Goal: Navigation & Orientation: Go to known website

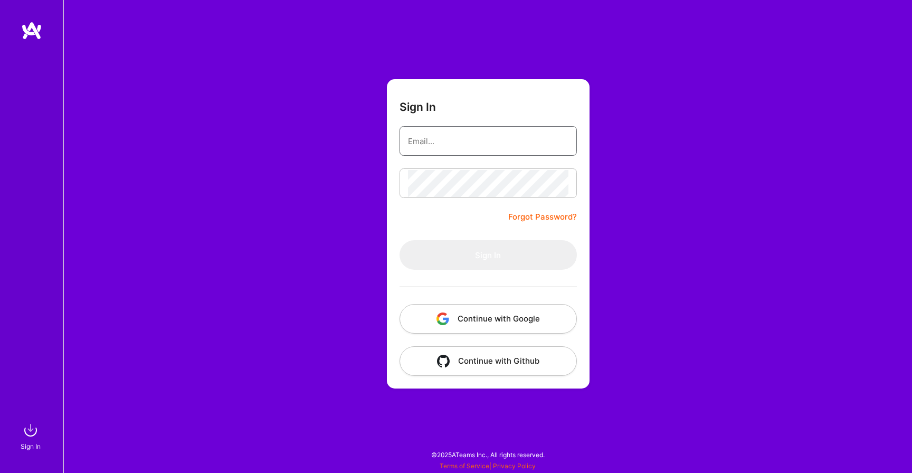
click at [515, 137] on input "email" at bounding box center [488, 141] width 161 height 27
type input "[EMAIL_ADDRESS][DOMAIN_NAME]"
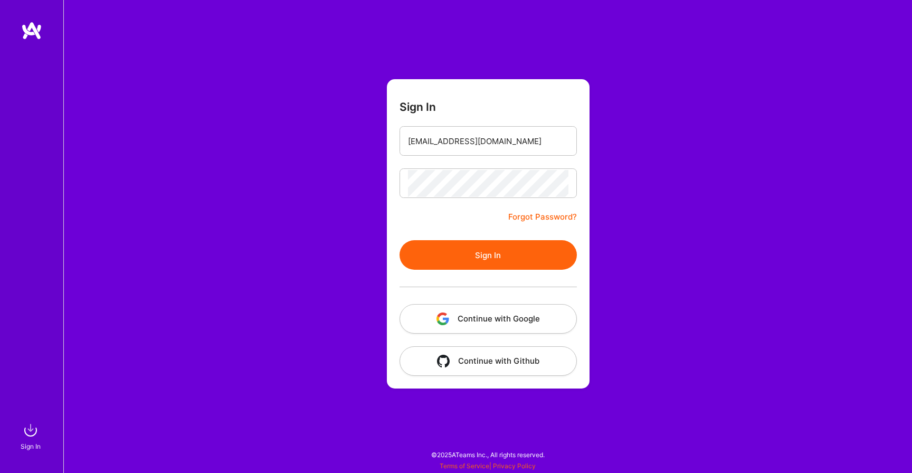
click at [487, 239] on form "Sign In [EMAIL_ADDRESS][DOMAIN_NAME] Forgot Password? Sign In Continue with Goo…" at bounding box center [488, 233] width 203 height 309
click at [487, 251] on button "Sign In" at bounding box center [488, 255] width 177 height 30
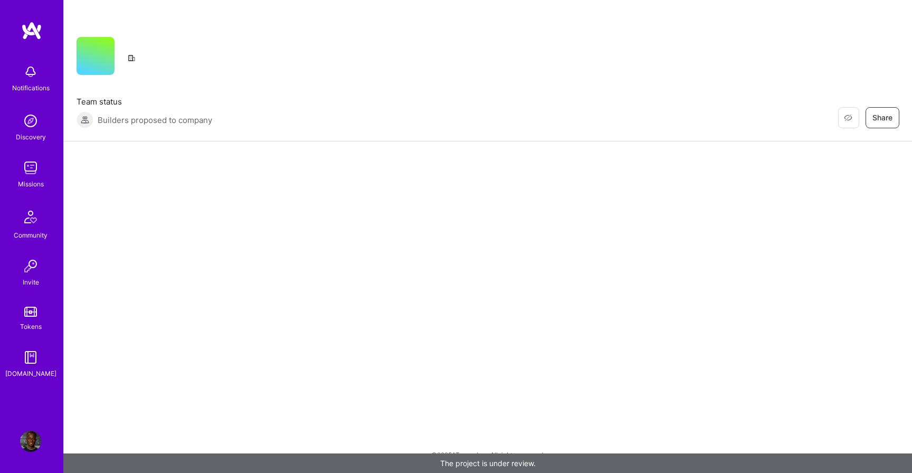
click at [31, 171] on img at bounding box center [30, 167] width 21 height 21
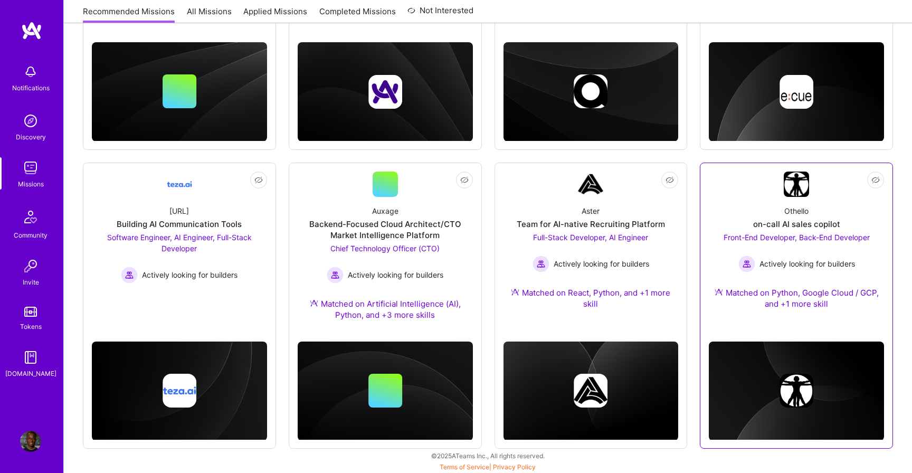
scroll to position [305, 0]
